Goal: Task Accomplishment & Management: Use online tool/utility

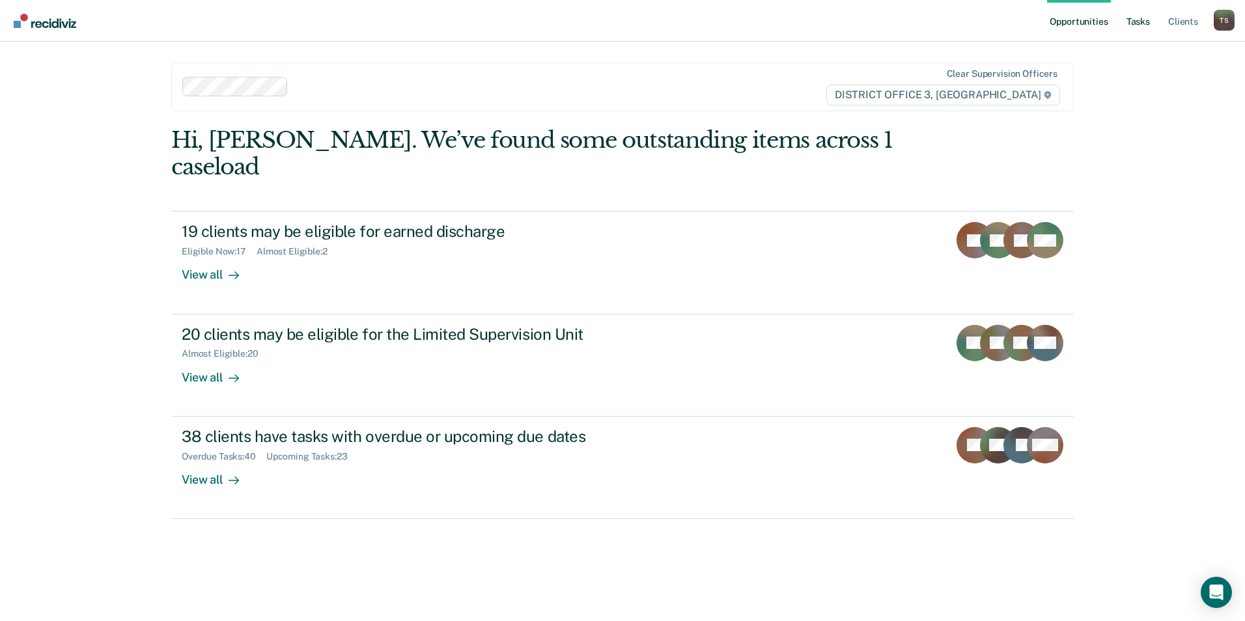
click at [1133, 23] on link "Tasks" at bounding box center [1138, 21] width 29 height 42
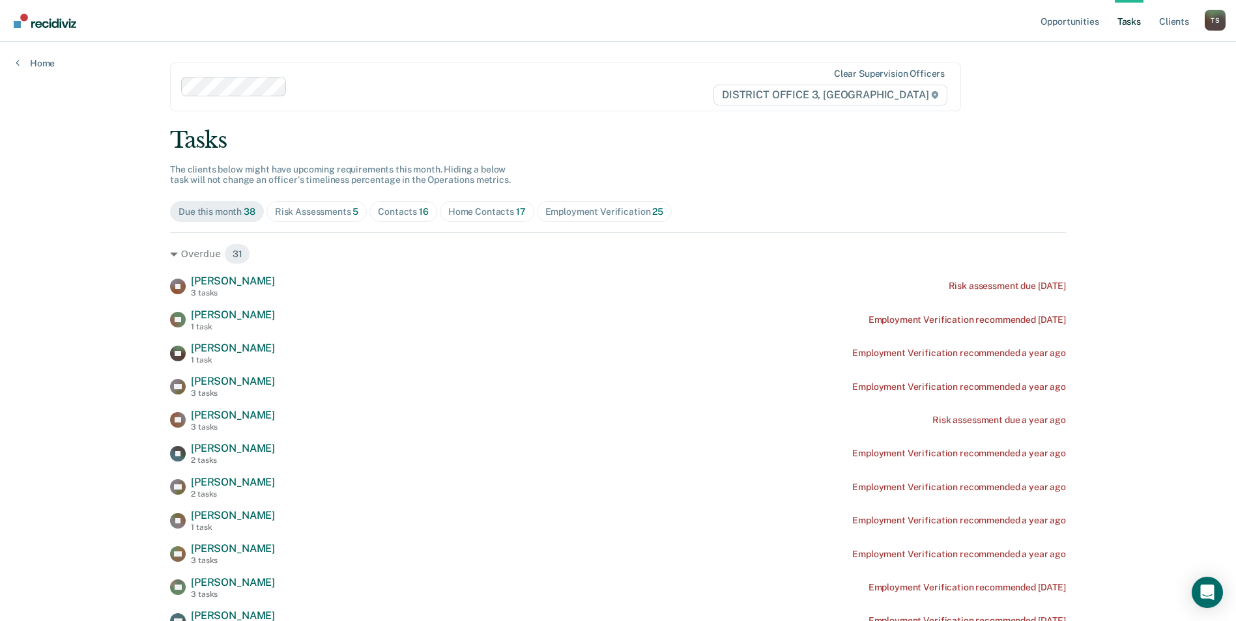
click at [487, 212] on div "Home Contacts 17" at bounding box center [487, 211] width 78 height 11
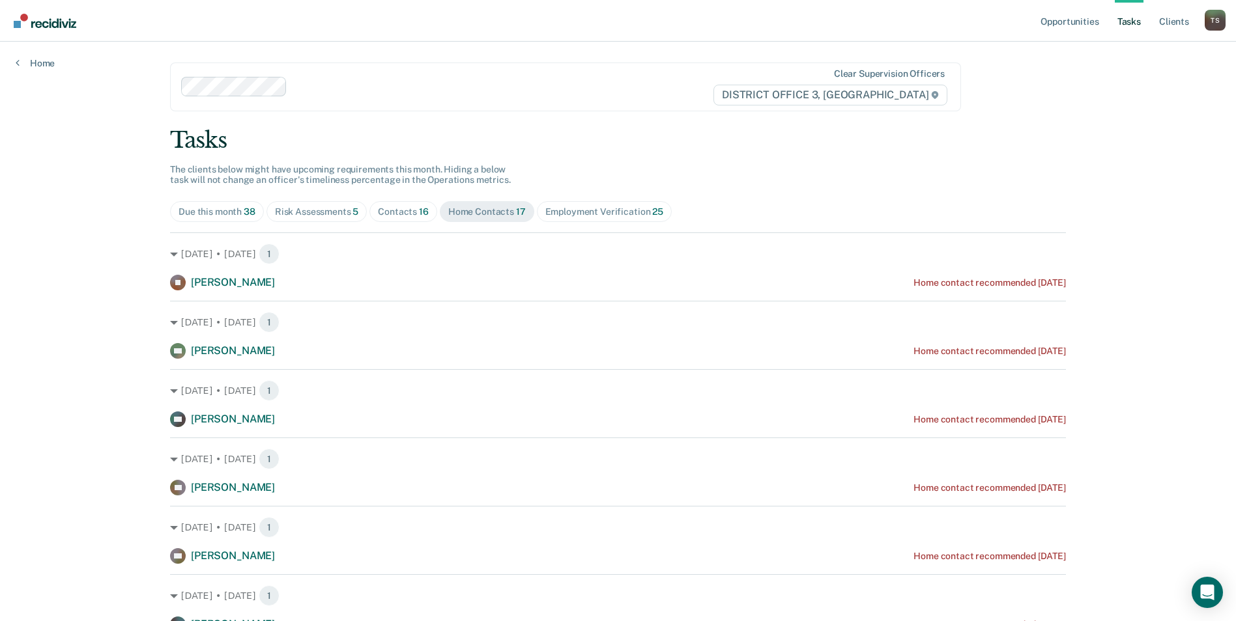
click at [407, 212] on div "Contacts 16" at bounding box center [403, 211] width 51 height 11
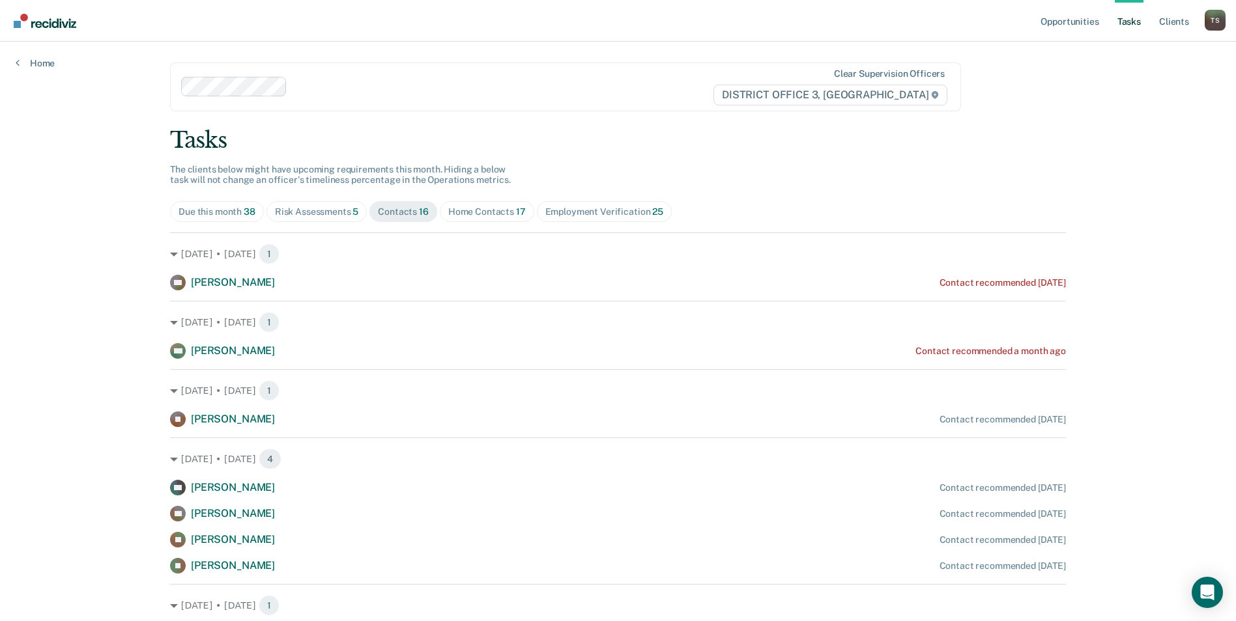
click at [503, 213] on div "Home Contacts 17" at bounding box center [487, 211] width 78 height 11
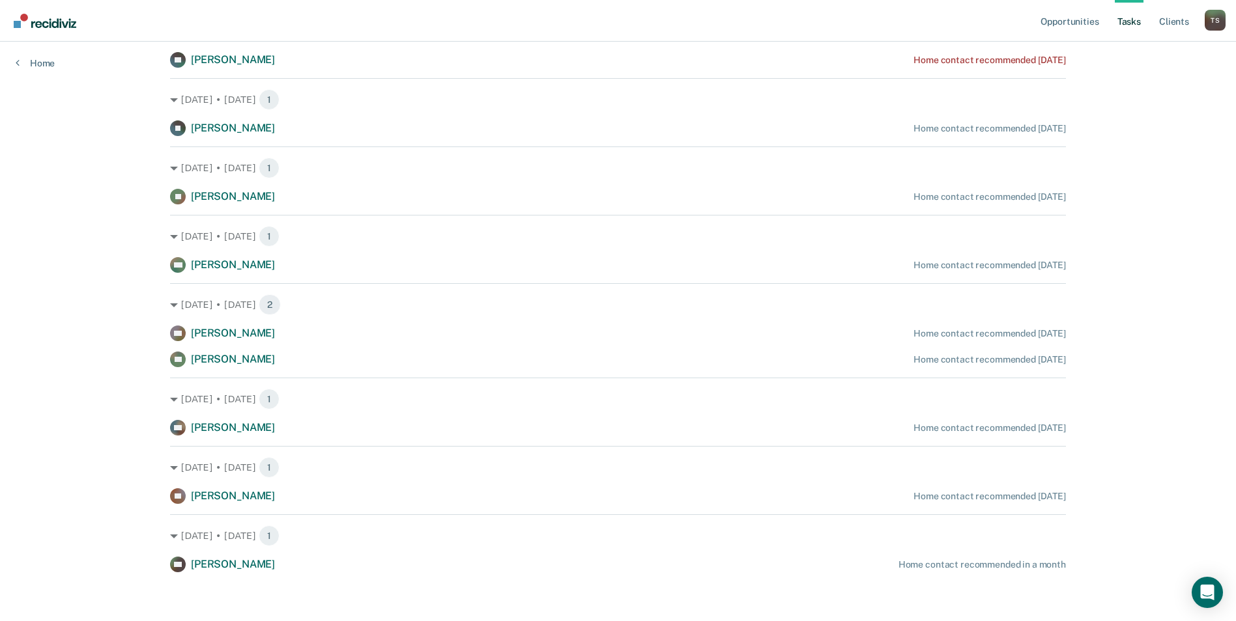
scroll to position [773, 0]
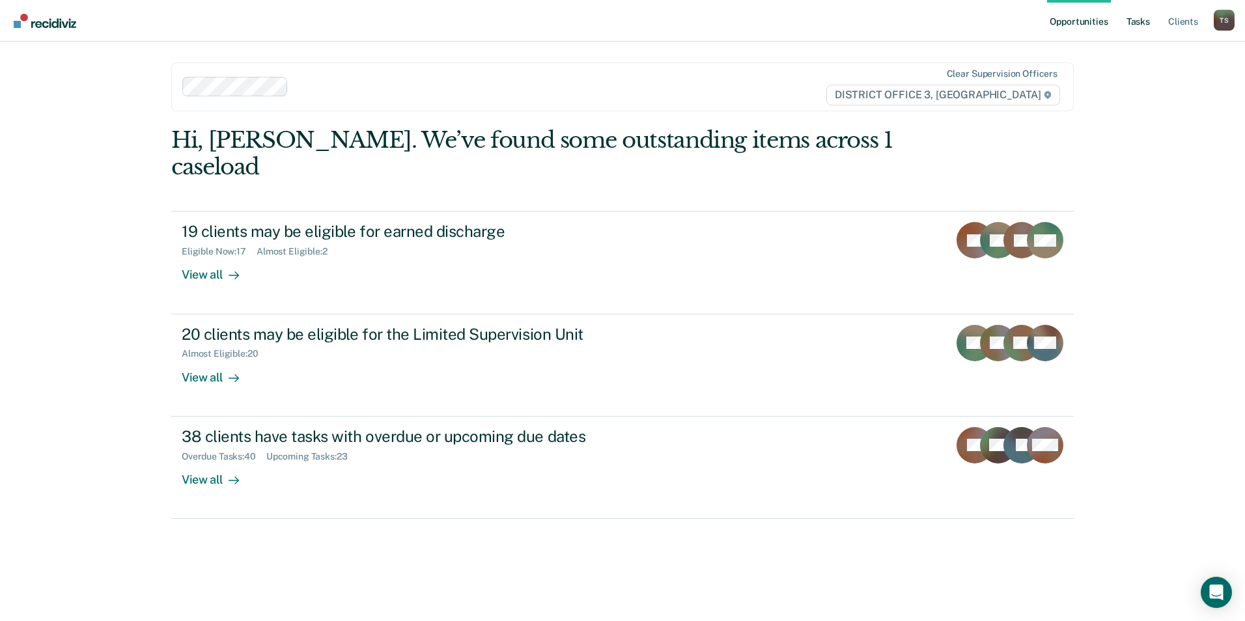
click at [1135, 25] on link "Tasks" at bounding box center [1138, 21] width 29 height 42
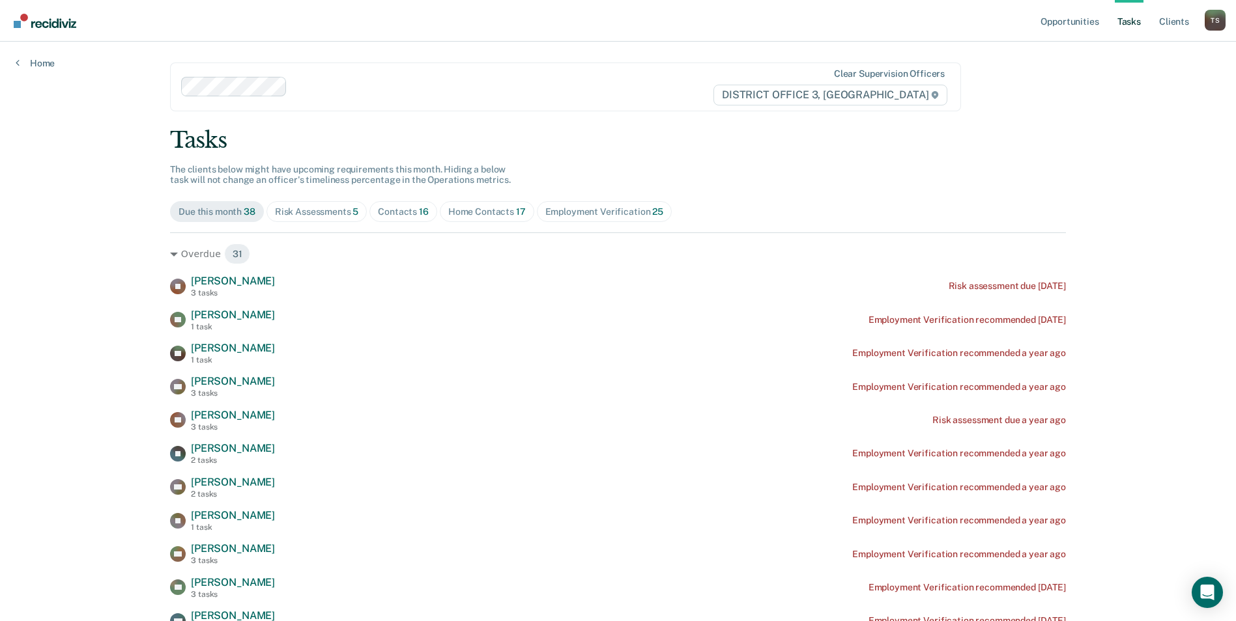
click at [399, 216] on div "Contacts 16" at bounding box center [403, 211] width 51 height 11
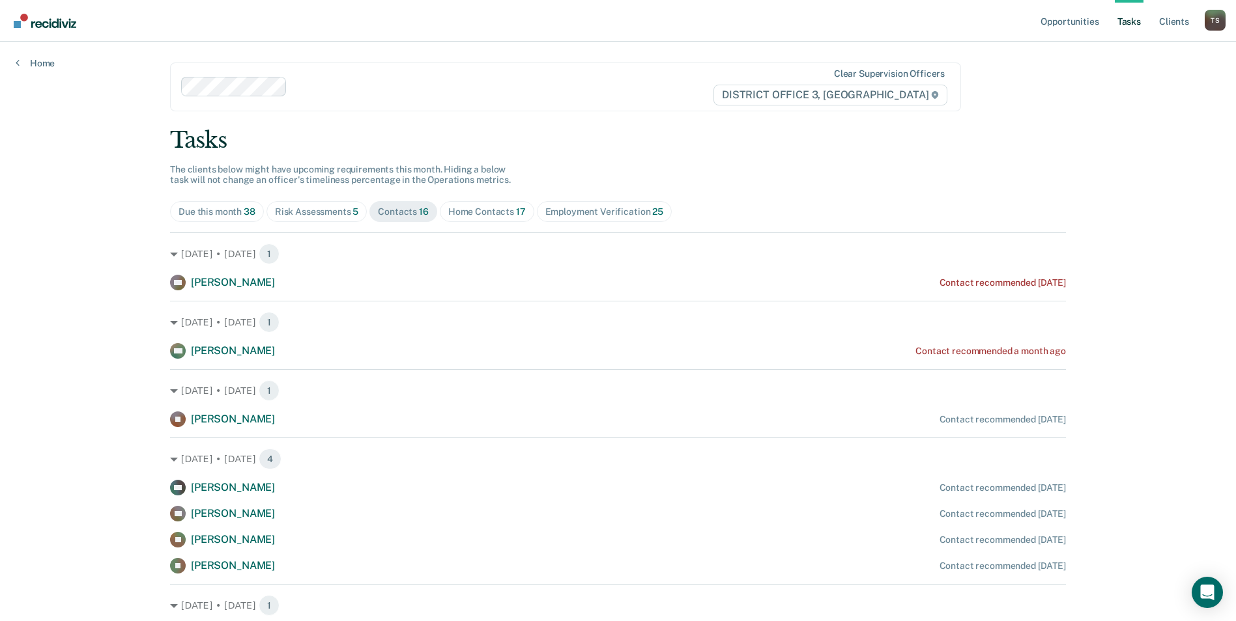
click at [486, 210] on div "Home Contacts 17" at bounding box center [487, 211] width 78 height 11
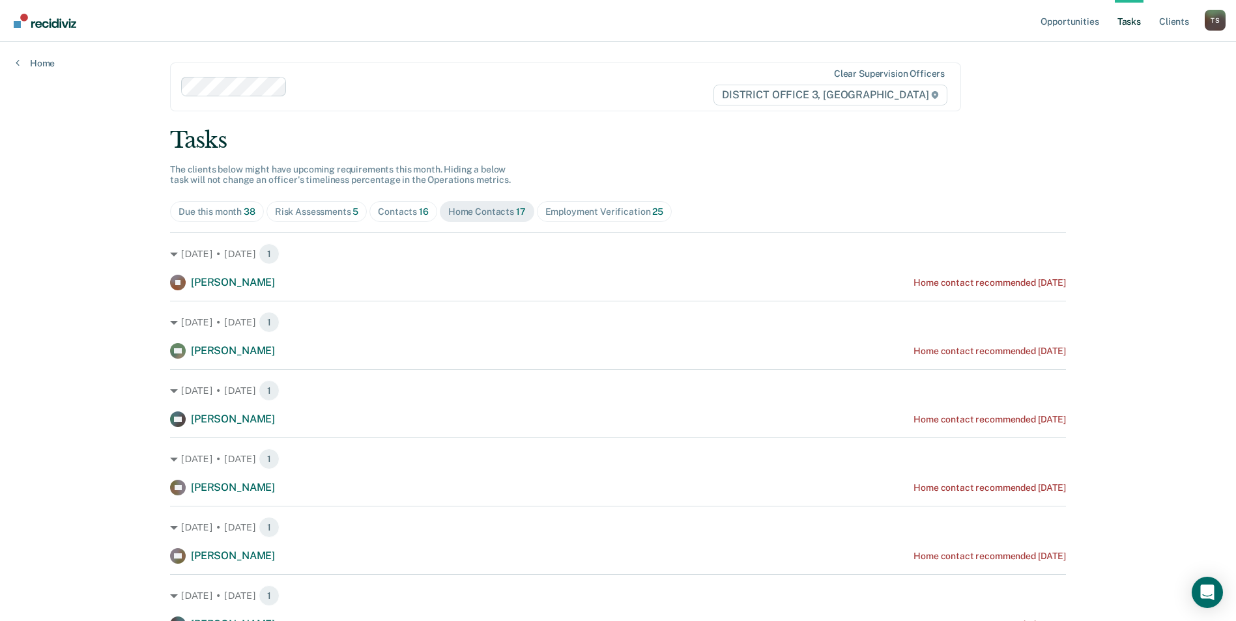
click at [406, 210] on div "Contacts 16" at bounding box center [403, 211] width 51 height 11
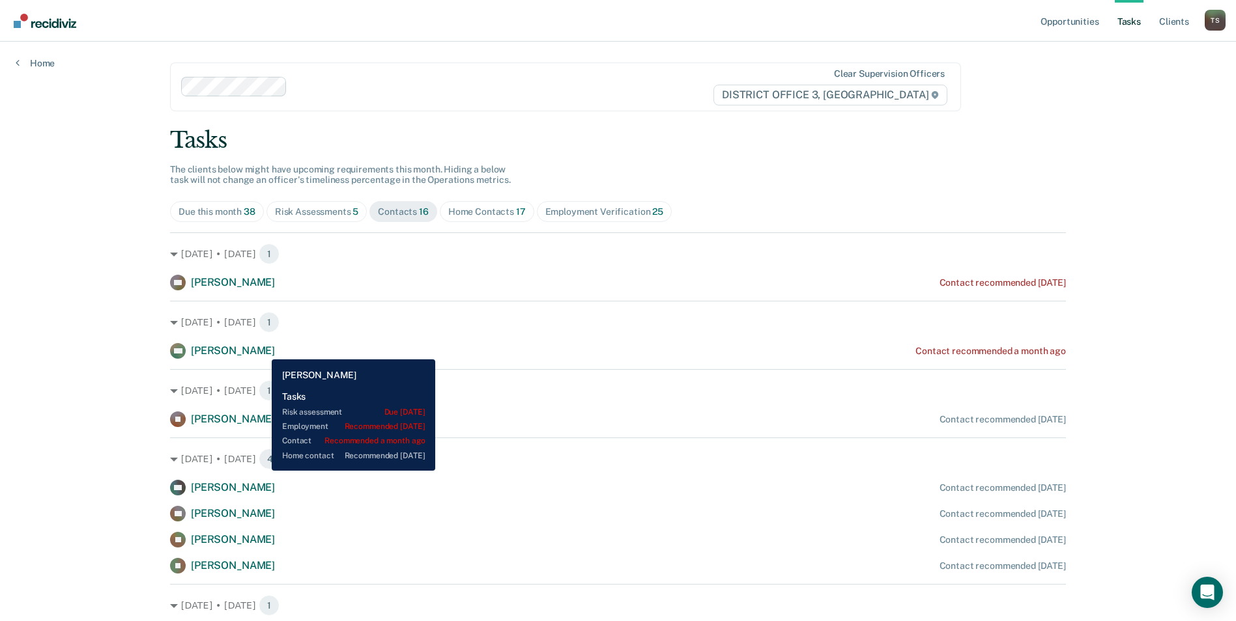
click at [262, 350] on span "[PERSON_NAME]" at bounding box center [233, 351] width 84 height 12
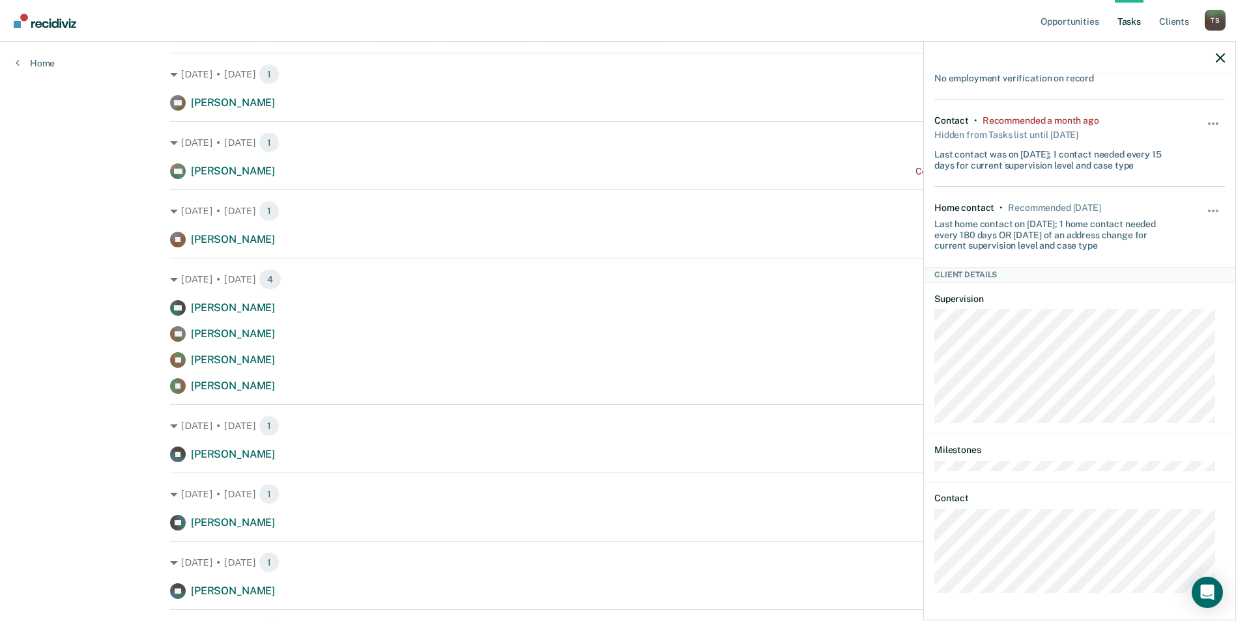
scroll to position [391, 0]
